Goal: Information Seeking & Learning: Find specific fact

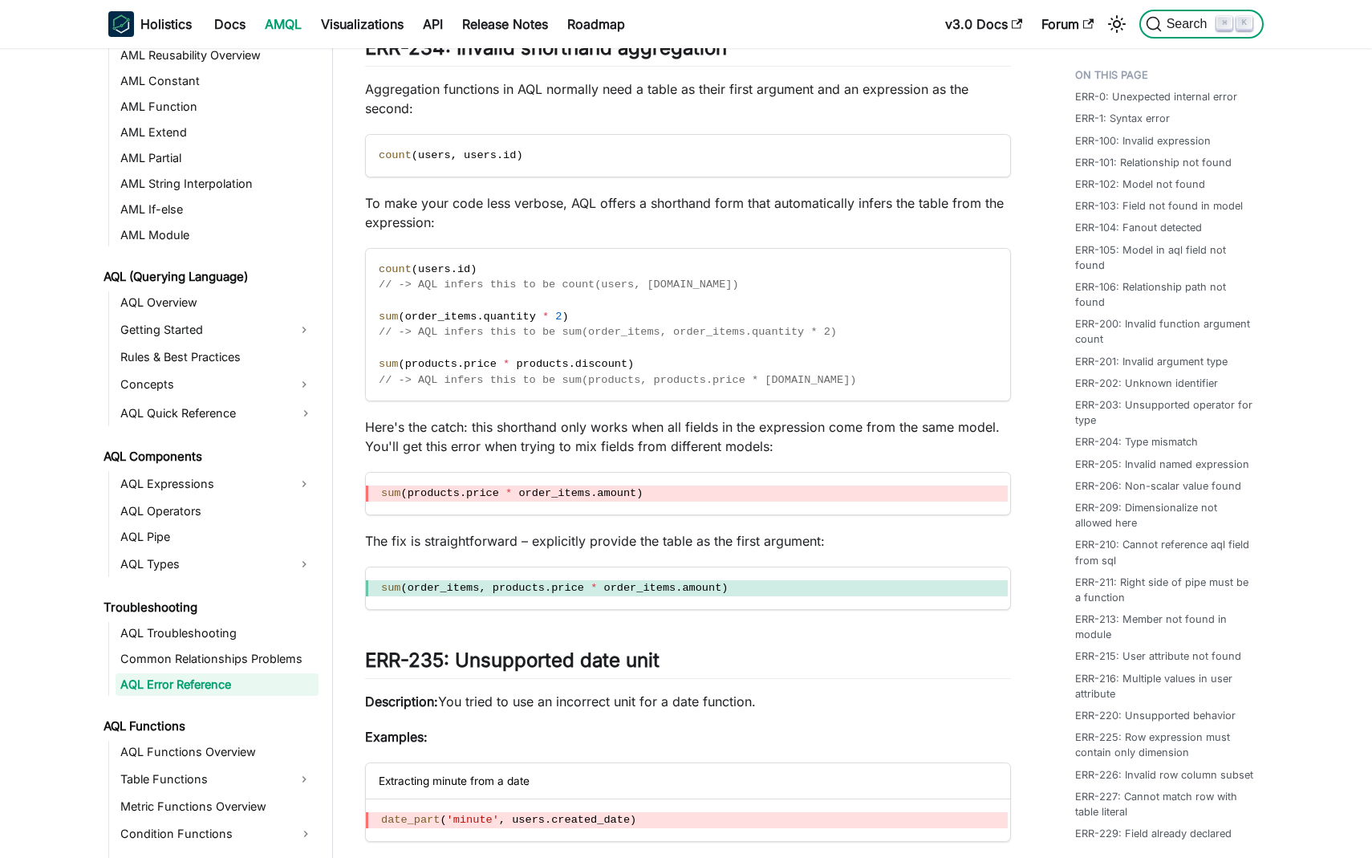
click at [1195, 25] on span "Search" at bounding box center [1189, 24] width 55 height 14
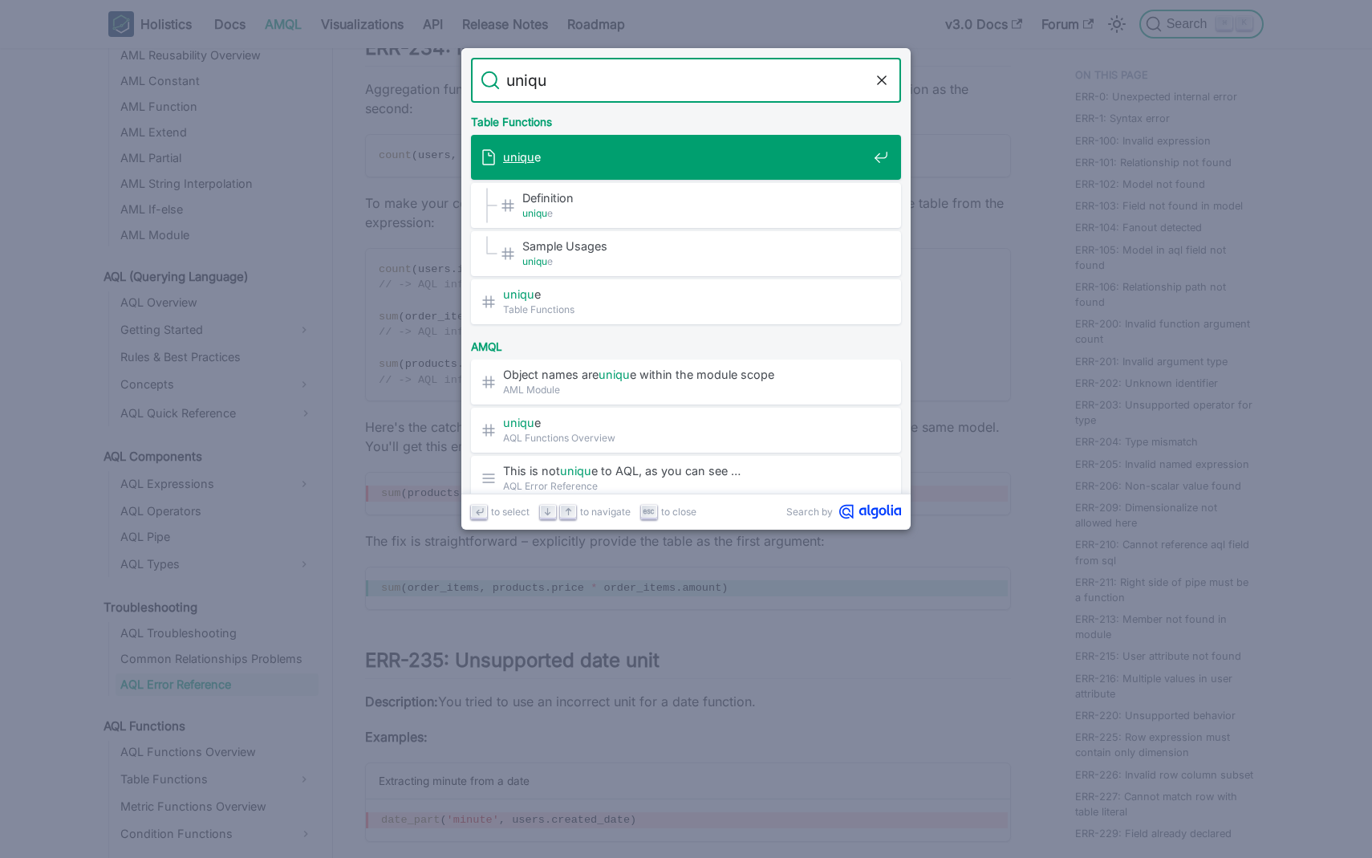
type input "unique"
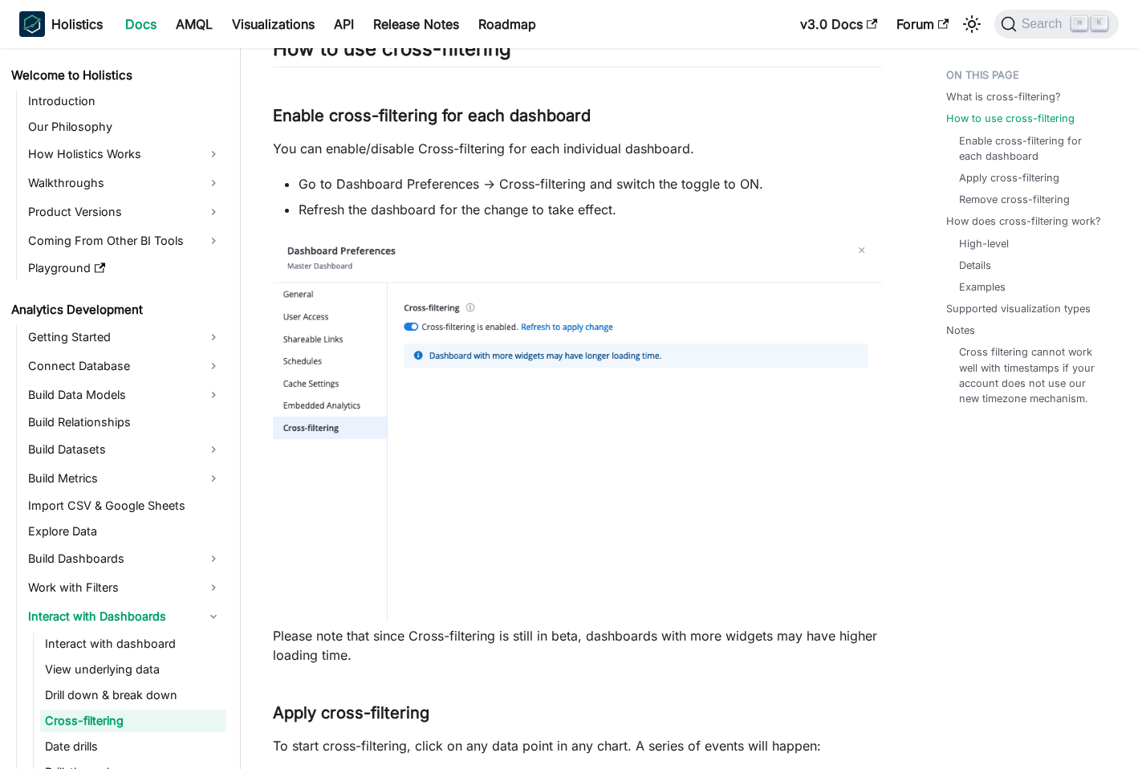
scroll to position [36, 0]
